Goal: Task Accomplishment & Management: Complete application form

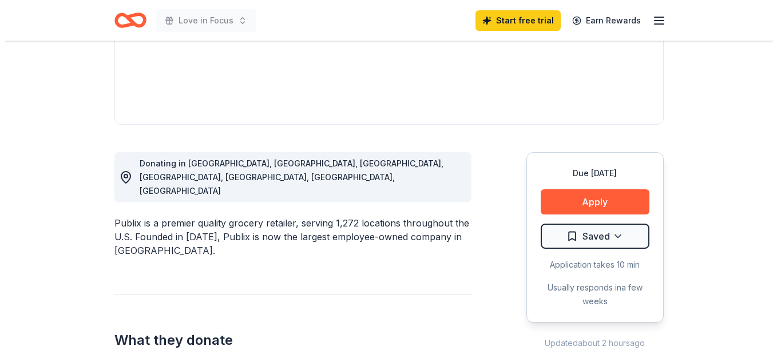
scroll to position [224, 0]
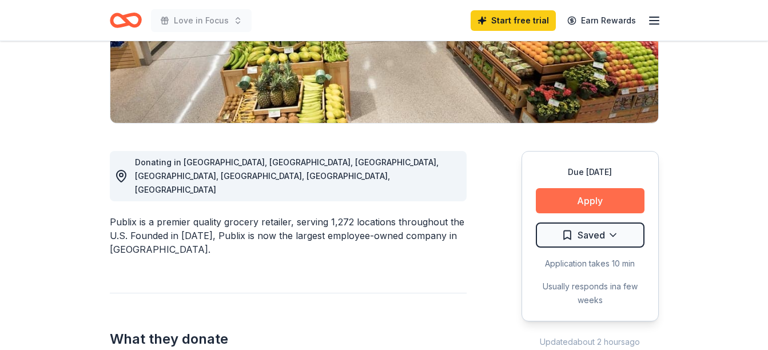
click at [571, 204] on button "Apply" at bounding box center [590, 200] width 109 height 25
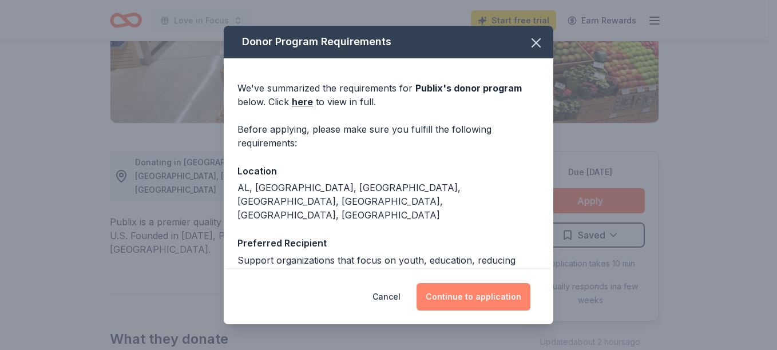
click at [467, 300] on button "Continue to application" at bounding box center [473, 296] width 114 height 27
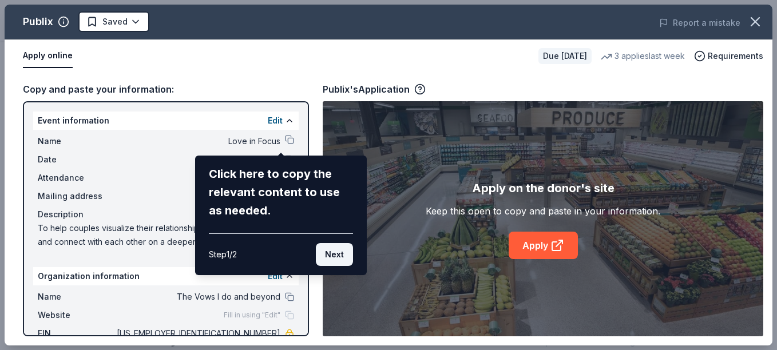
click at [337, 255] on button "Next" at bounding box center [334, 254] width 37 height 23
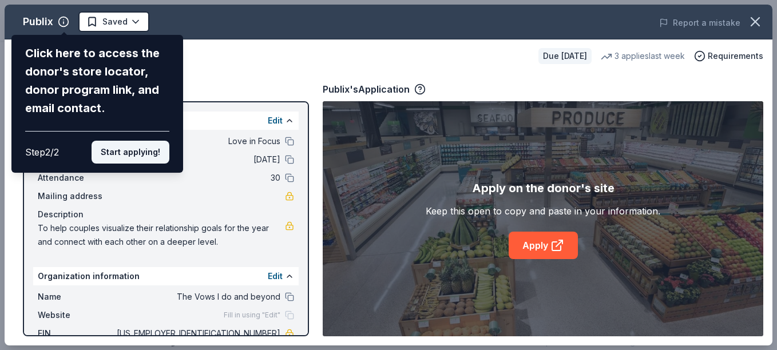
click at [110, 151] on button "Start applying!" at bounding box center [130, 152] width 78 height 23
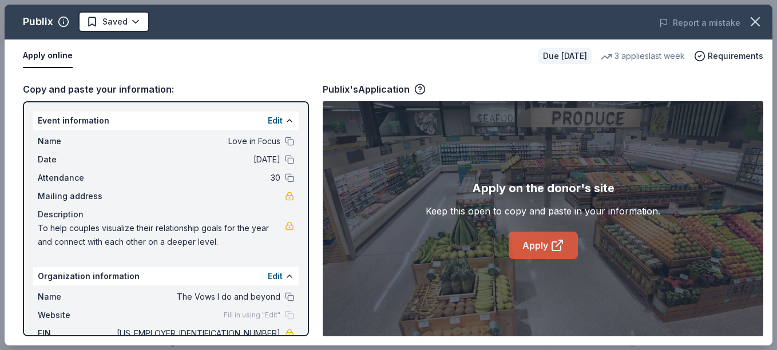
click at [531, 243] on link "Apply" at bounding box center [542, 245] width 69 height 27
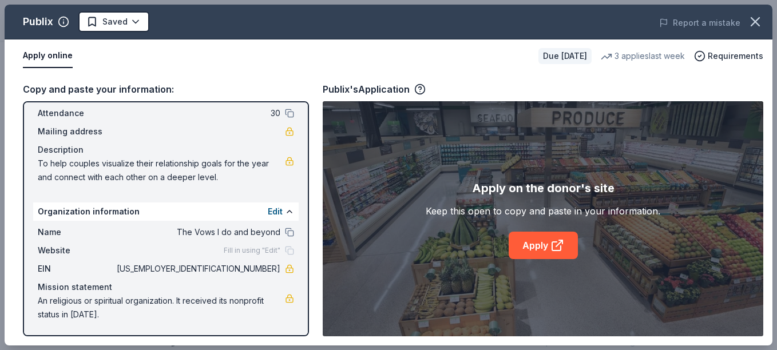
scroll to position [0, 0]
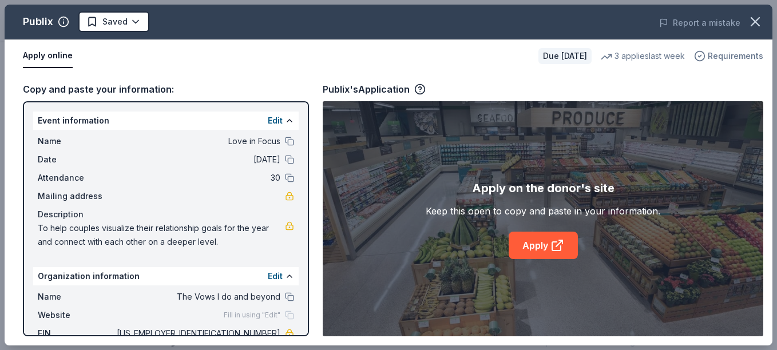
click at [702, 55] on icon "button" at bounding box center [699, 55] width 11 height 11
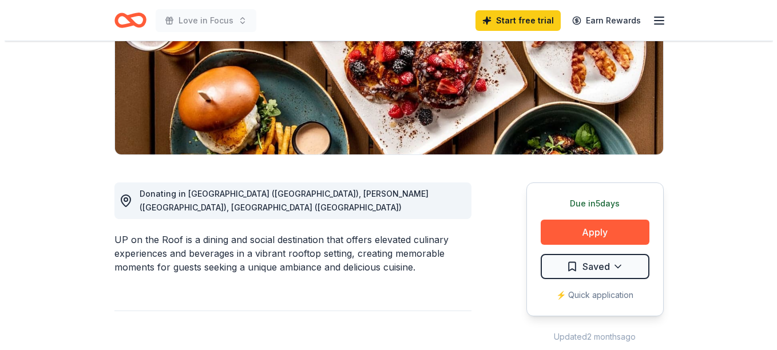
scroll to position [194, 0]
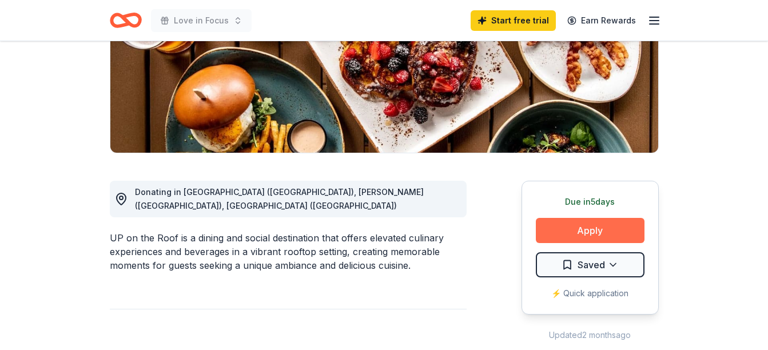
click at [610, 231] on button "Apply" at bounding box center [590, 230] width 109 height 25
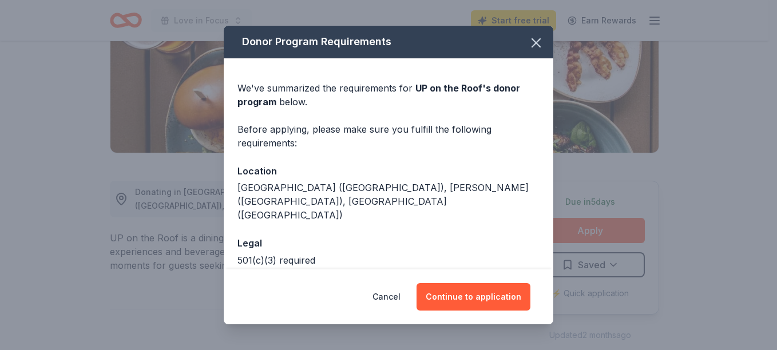
scroll to position [31, 0]
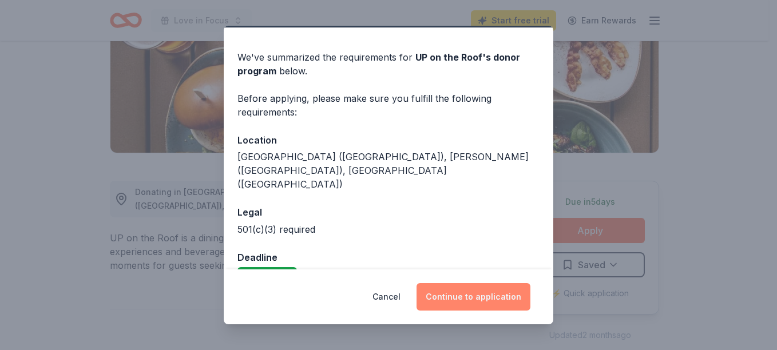
click at [489, 300] on button "Continue to application" at bounding box center [473, 296] width 114 height 27
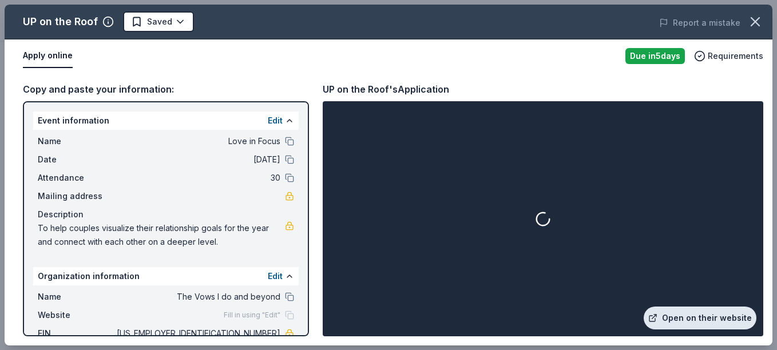
click at [683, 320] on link "Open on their website" at bounding box center [699, 318] width 113 height 23
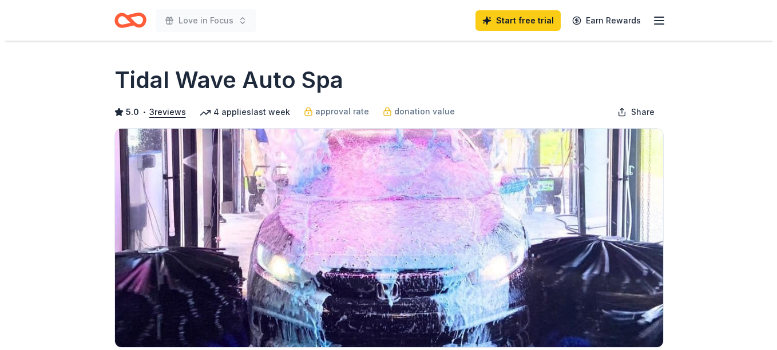
scroll to position [315, 0]
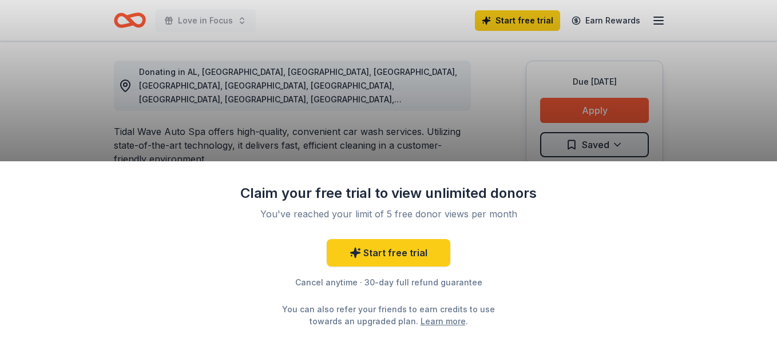
click at [723, 98] on div "Claim your free trial to view unlimited donors You've reached your limit of 5 f…" at bounding box center [388, 175] width 777 height 350
click at [383, 129] on div "Claim your free trial to view unlimited donors You've reached your limit of 5 f…" at bounding box center [388, 175] width 777 height 350
click at [420, 323] on link "Learn more" at bounding box center [442, 321] width 45 height 12
click at [694, 124] on div "Claim your free trial to view unlimited donors You've reached your limit of 5 f…" at bounding box center [388, 175] width 777 height 350
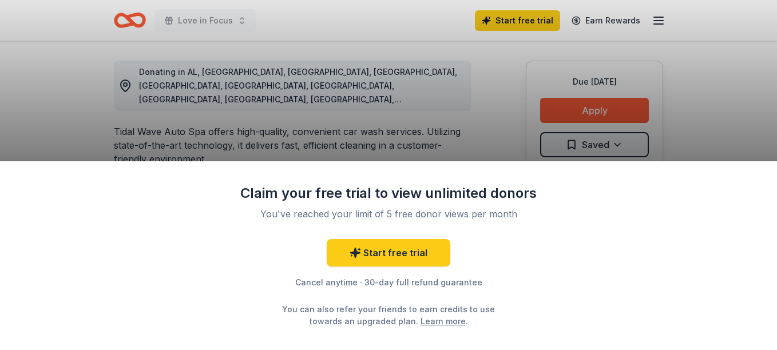
click at [694, 124] on div "Claim your free trial to view unlimited donors You've reached your limit of 5 f…" at bounding box center [388, 175] width 777 height 350
click at [560, 108] on div "Claim your free trial to view unlimited donors You've reached your limit of 5 f…" at bounding box center [388, 175] width 777 height 350
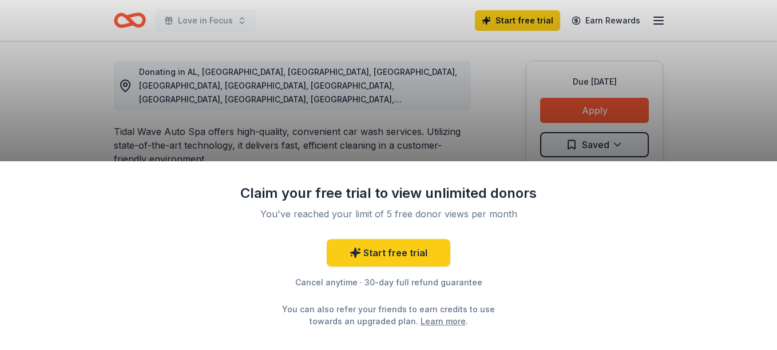
click at [560, 108] on div "Claim your free trial to view unlimited donors You've reached your limit of 5 f…" at bounding box center [388, 175] width 777 height 350
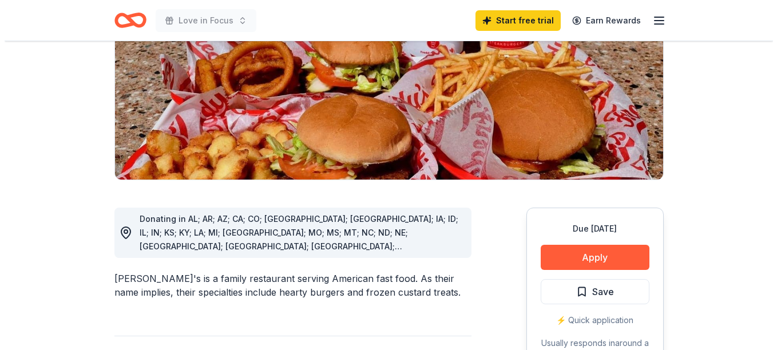
scroll to position [200, 0]
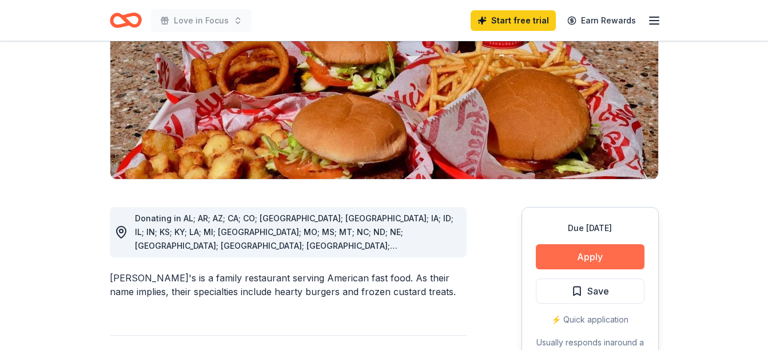
click at [623, 244] on button "Apply" at bounding box center [590, 256] width 109 height 25
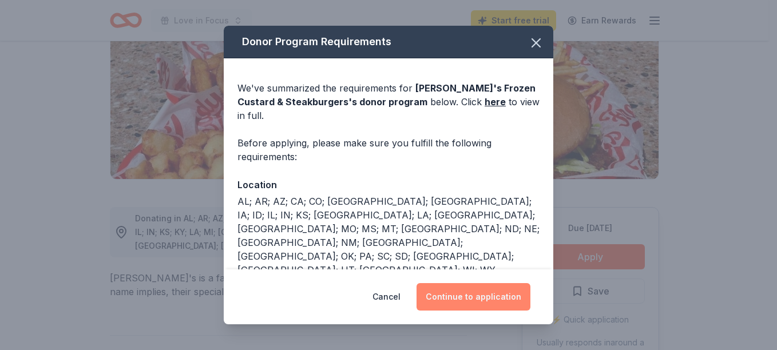
click at [490, 300] on button "Continue to application" at bounding box center [473, 296] width 114 height 27
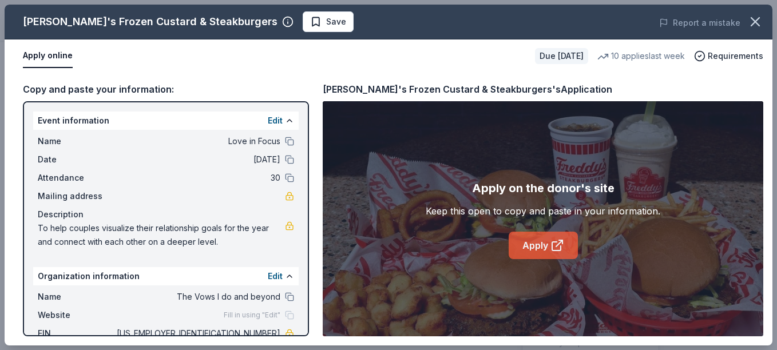
click at [555, 244] on icon at bounding box center [557, 245] width 14 height 14
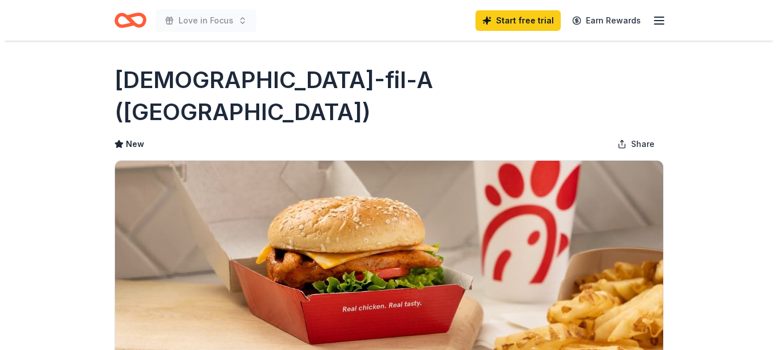
scroll to position [212, 0]
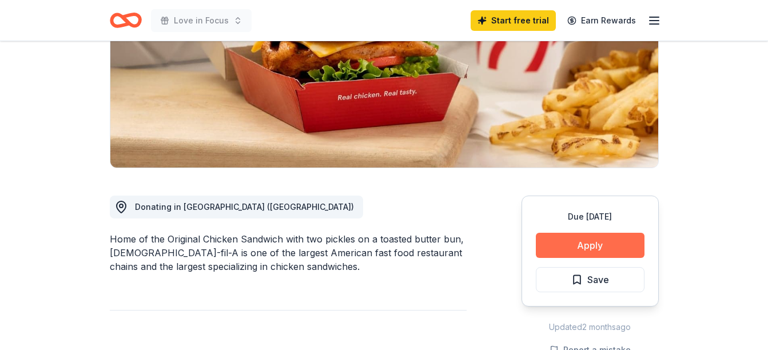
click at [587, 233] on button "Apply" at bounding box center [590, 245] width 109 height 25
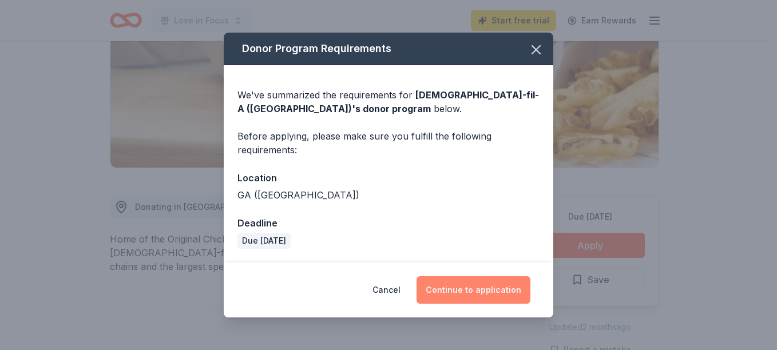
click at [472, 294] on button "Continue to application" at bounding box center [473, 289] width 114 height 27
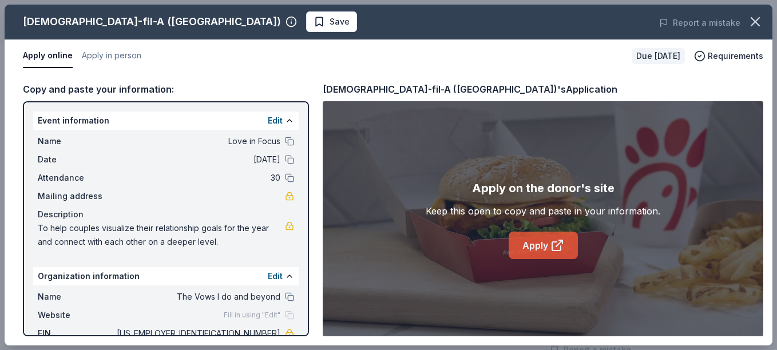
click at [538, 248] on link "Apply" at bounding box center [542, 245] width 69 height 27
